Goal: Task Accomplishment & Management: Use online tool/utility

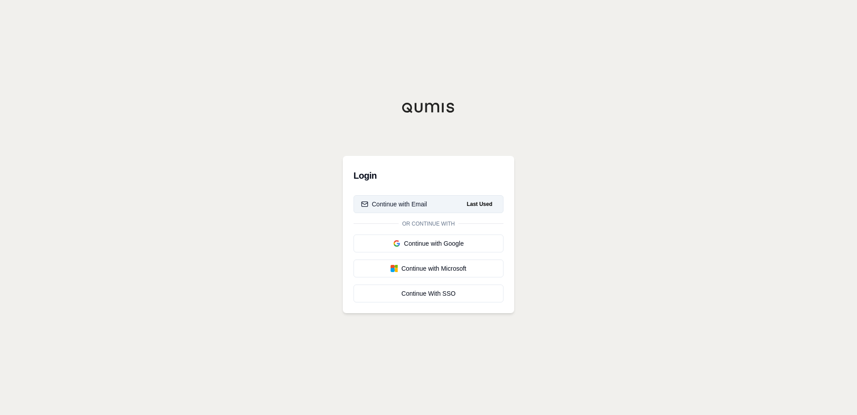
click at [422, 200] on div "Continue with Email" at bounding box center [394, 204] width 66 height 9
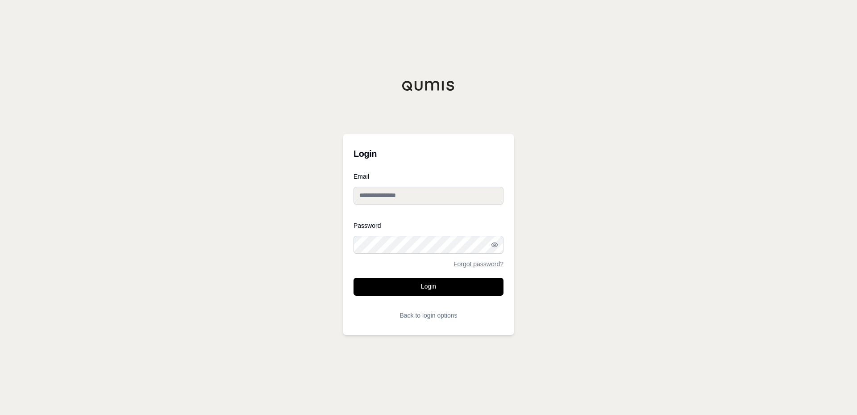
type input "**********"
click at [432, 286] on button "Login" at bounding box center [428, 287] width 150 height 18
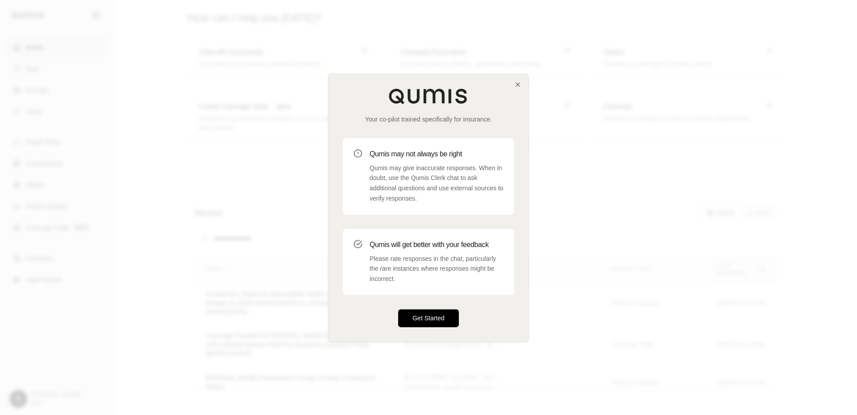
click at [417, 316] on button "Get Started" at bounding box center [428, 318] width 61 height 18
